Goal: Navigation & Orientation: Find specific page/section

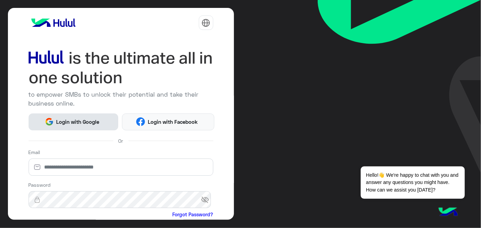
click at [83, 122] on span "Login with Google" at bounding box center [78, 122] width 48 height 8
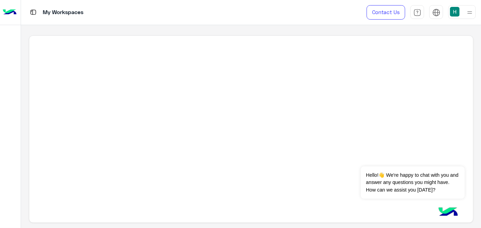
click at [3, 11] on img at bounding box center [10, 12] width 14 height 14
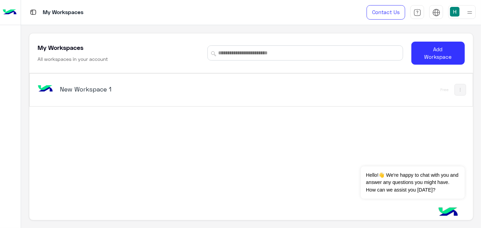
scroll to position [2, 0]
drag, startPoint x: 469, startPoint y: 0, endPoint x: 355, endPoint y: 7, distance: 113.6
click at [355, 7] on div "My Workspaces Contact Us Help Center عربي English" at bounding box center [251, 12] width 460 height 25
click at [435, 30] on button "عربي" at bounding box center [436, 27] width 34 height 12
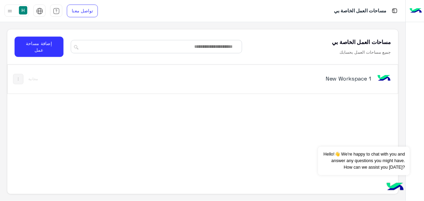
scroll to position [0, 0]
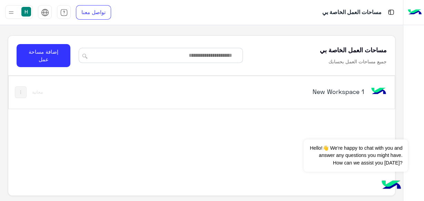
drag, startPoint x: 478, startPoint y: 0, endPoint x: 277, endPoint y: 131, distance: 240.3
click at [277, 131] on div "New Workspace 1 مجانية" at bounding box center [201, 141] width 386 height 131
